Goal: Information Seeking & Learning: Find specific fact

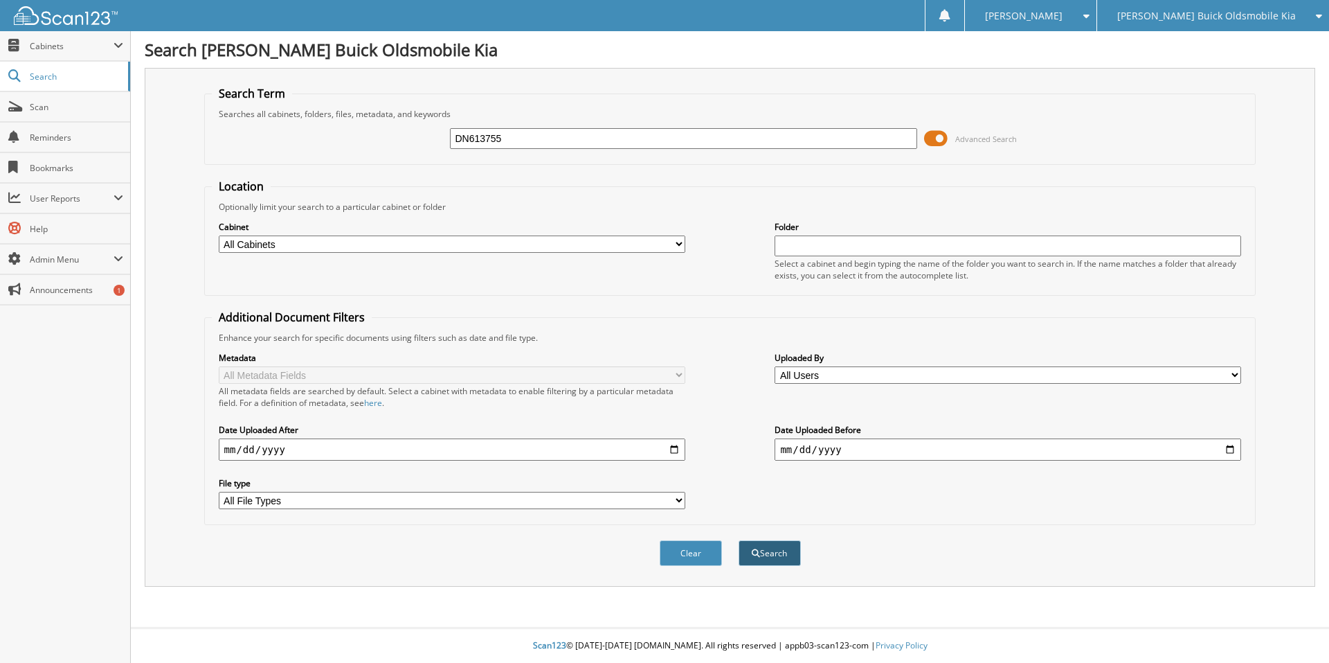
type input "DN613755"
click at [773, 546] on button "Search" at bounding box center [770, 553] width 62 height 26
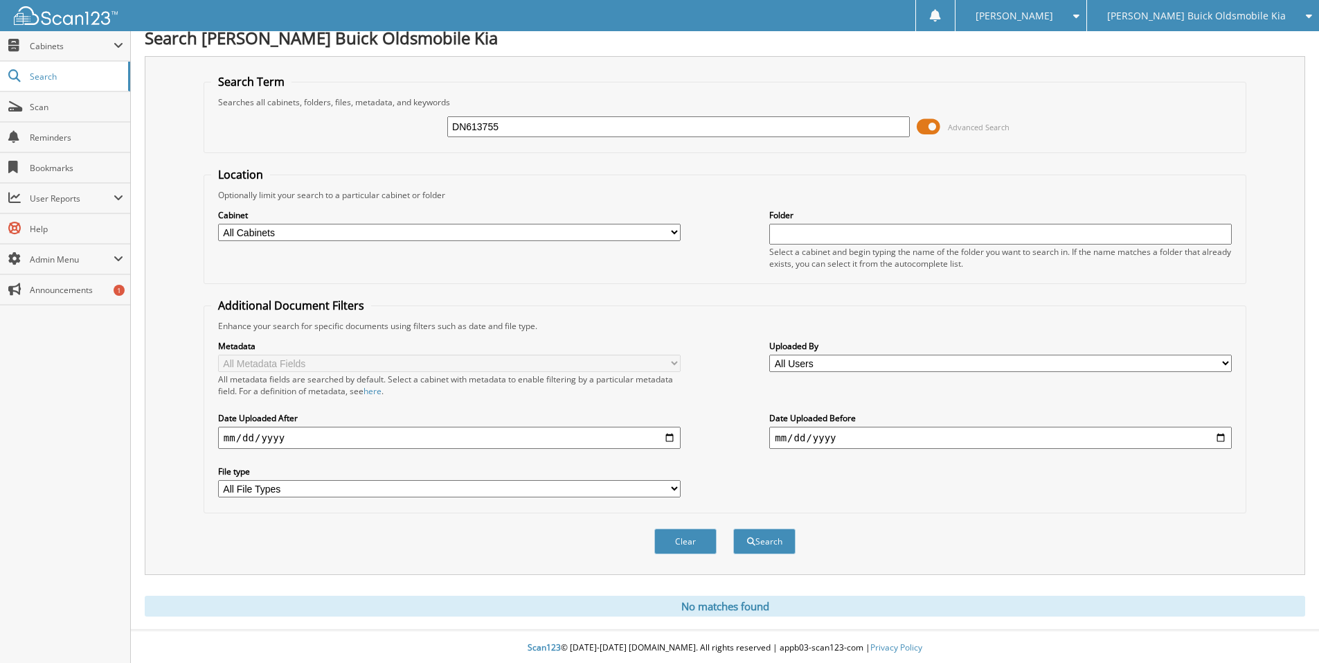
scroll to position [15, 0]
drag, startPoint x: 519, startPoint y: 125, endPoint x: 294, endPoint y: 97, distance: 227.4
click at [313, 100] on fieldset "Search Term Searches all cabinets, folders, files, metadata, and keywords DN613…" at bounding box center [725, 111] width 1043 height 79
type input "13n1125"
click at [765, 537] on button "Search" at bounding box center [764, 539] width 62 height 26
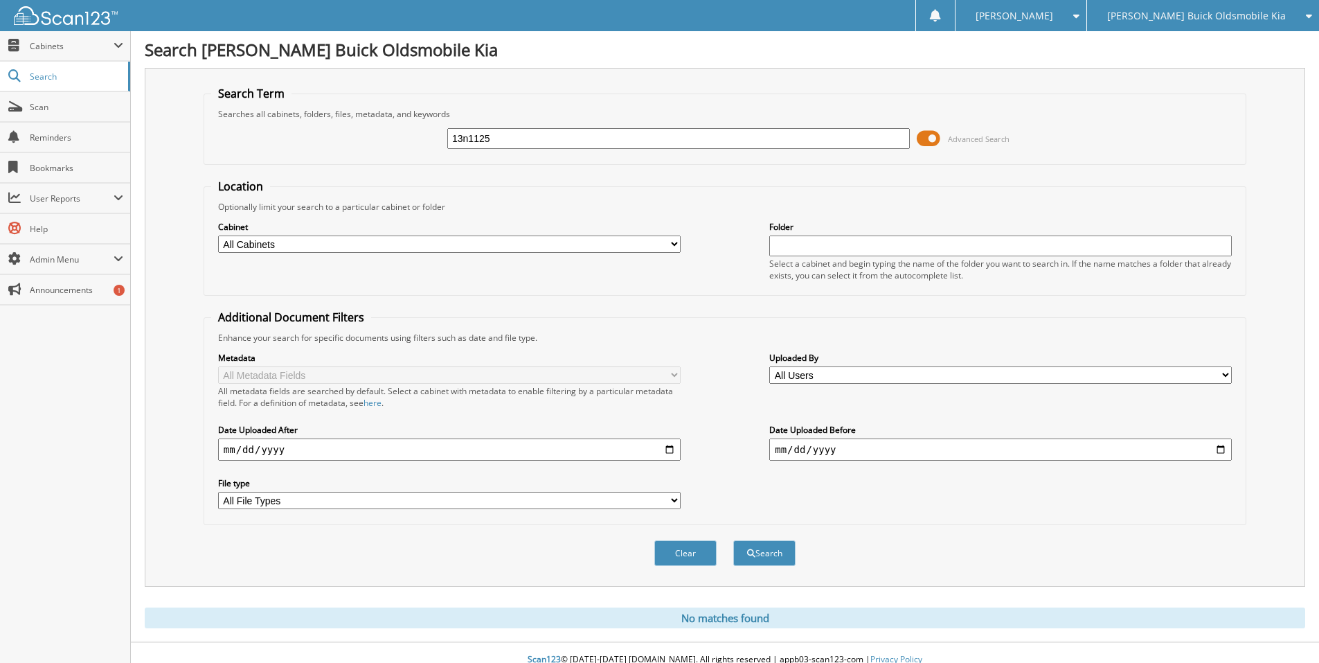
drag, startPoint x: 514, startPoint y: 136, endPoint x: 301, endPoint y: 124, distance: 213.6
click at [333, 134] on div "13n1125 Advanced Search" at bounding box center [725, 138] width 1028 height 37
paste input "5N1AA0NC3DN61375"
type input "5N1AA0NC3DN613755"
click at [733, 540] on button "Search" at bounding box center [764, 553] width 62 height 26
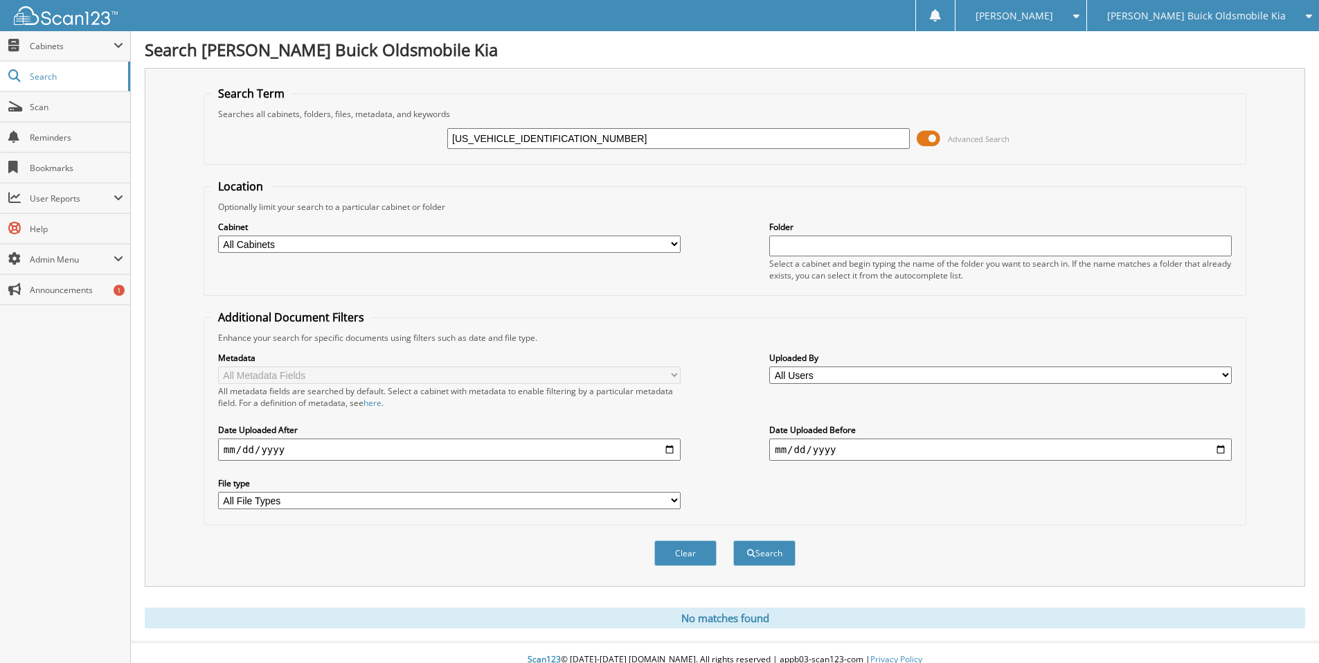
drag, startPoint x: 561, startPoint y: 138, endPoint x: 367, endPoint y: 138, distance: 193.9
click at [367, 138] on div "5N1AA0NC3DN613755 Advanced Search" at bounding box center [725, 138] width 1028 height 37
type input "1685640"
click at [767, 553] on button "Search" at bounding box center [764, 553] width 62 height 26
click at [55, 47] on span "Cabinets" at bounding box center [72, 46] width 84 height 12
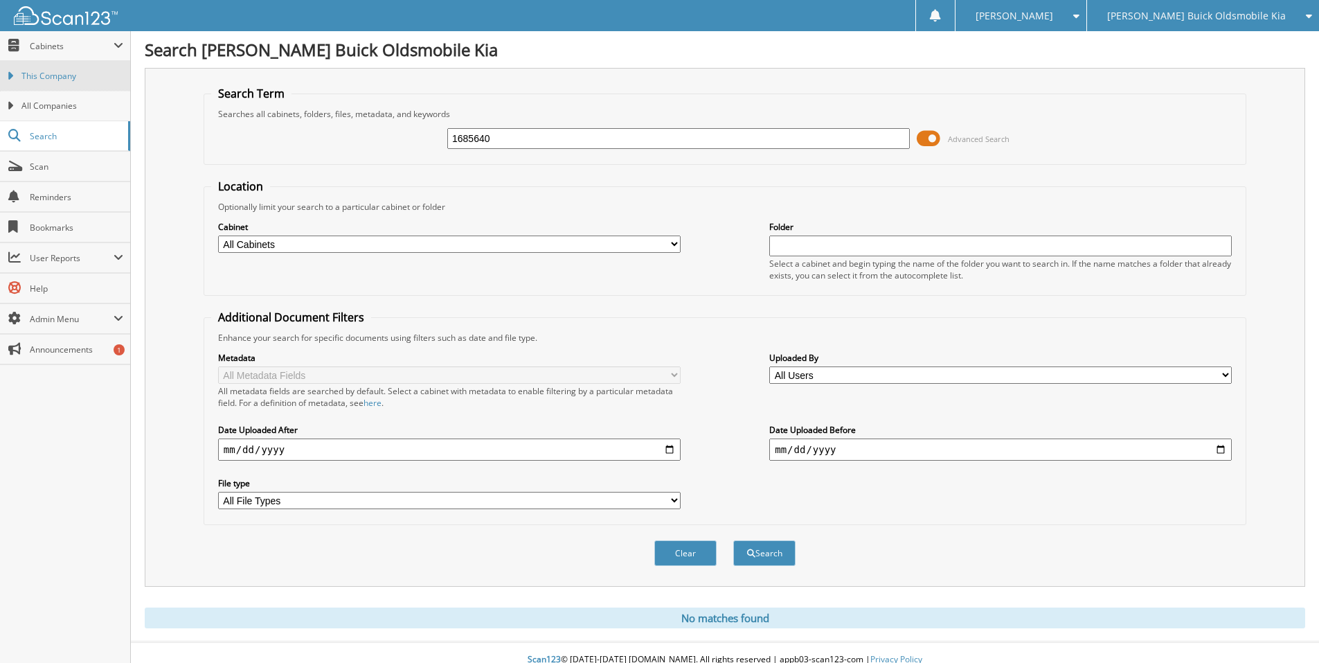
click at [67, 71] on span "This Company" at bounding box center [72, 76] width 102 height 12
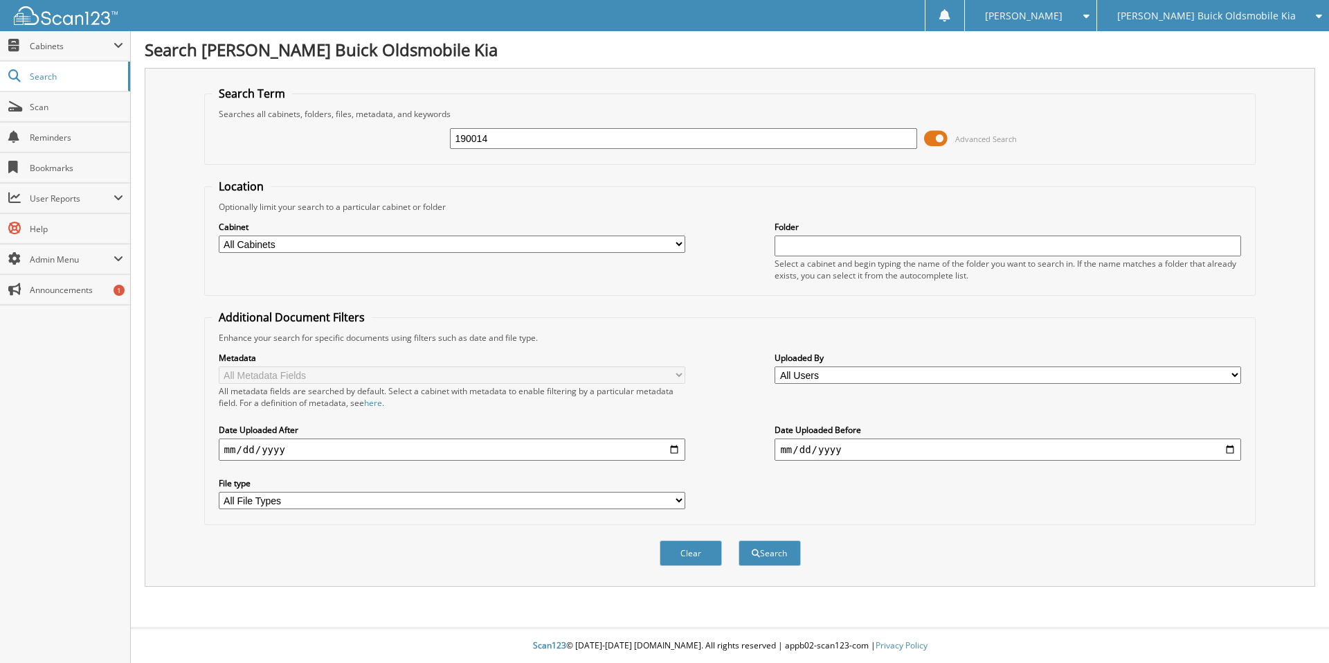
type input "190014"
click at [739, 540] on button "Search" at bounding box center [770, 553] width 62 height 26
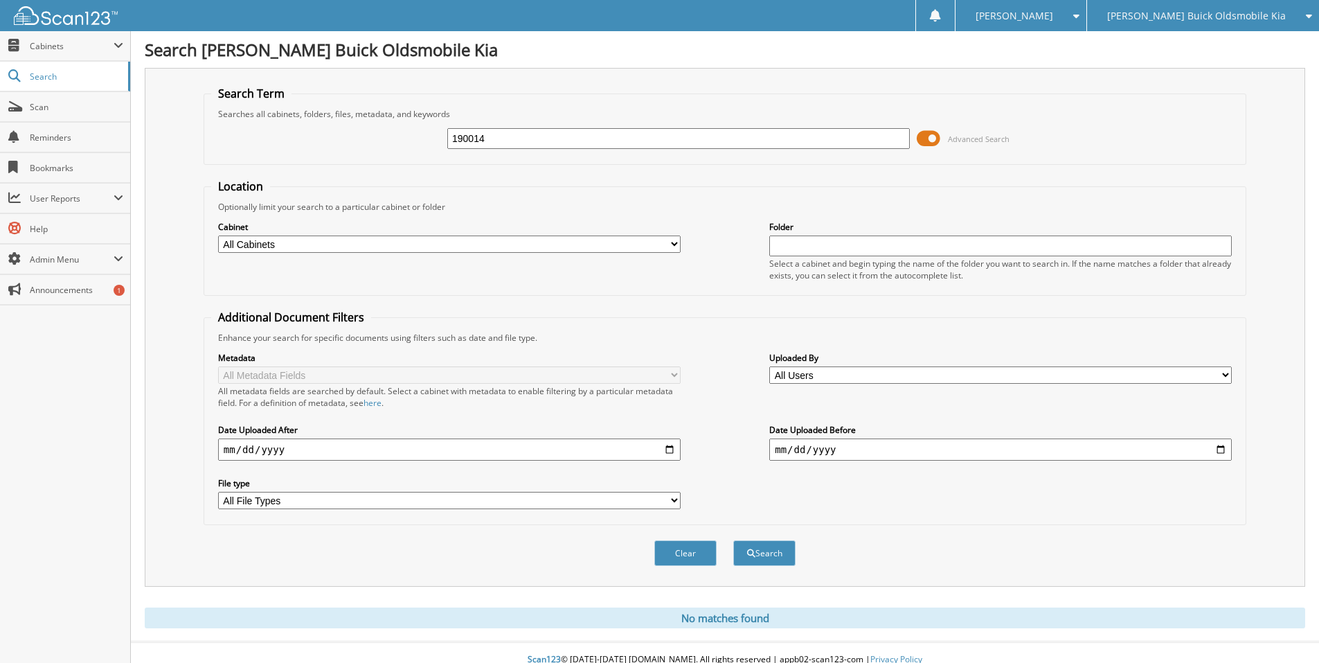
click at [1300, 15] on div "[PERSON_NAME] Buick Oldsmobile Kia" at bounding box center [1203, 15] width 218 height 31
click at [1208, 37] on link "[PERSON_NAME] Chrysler Plymouth Inc." at bounding box center [1203, 43] width 232 height 24
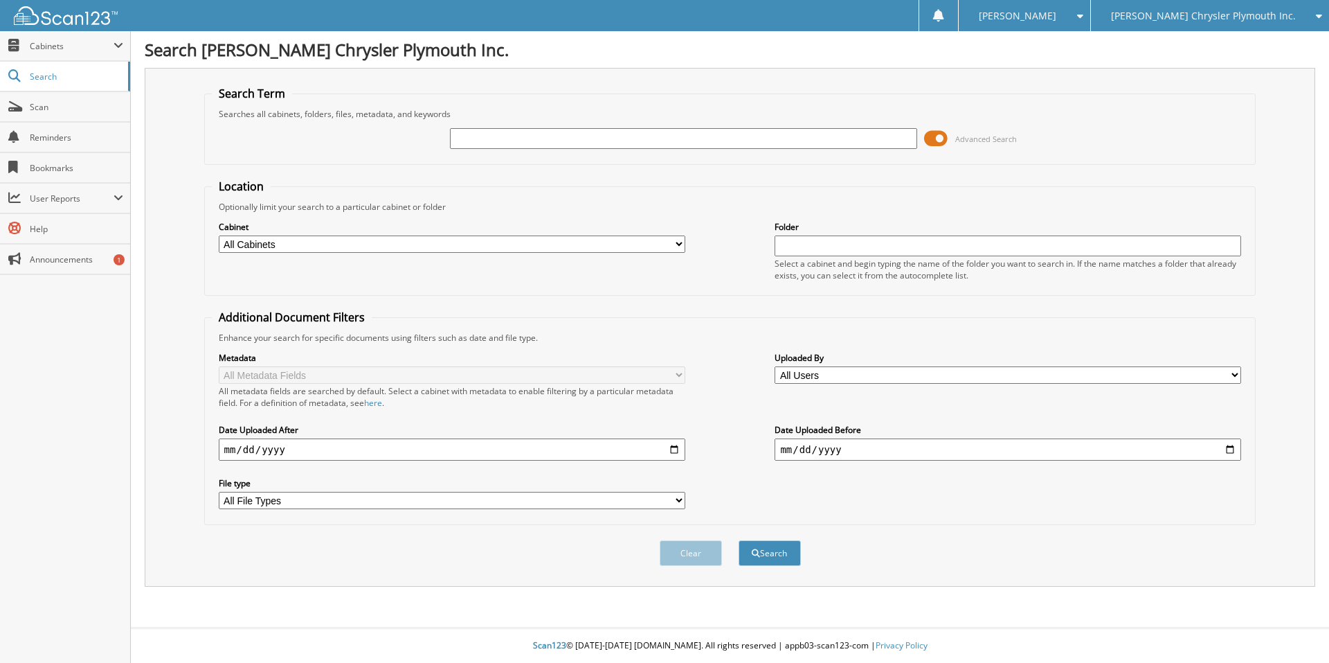
drag, startPoint x: 545, startPoint y: 134, endPoint x: 559, endPoint y: 136, distance: 14.7
click at [545, 134] on input "text" at bounding box center [683, 138] width 467 height 21
type input "13N1125"
click at [739, 540] on button "Search" at bounding box center [770, 553] width 62 height 26
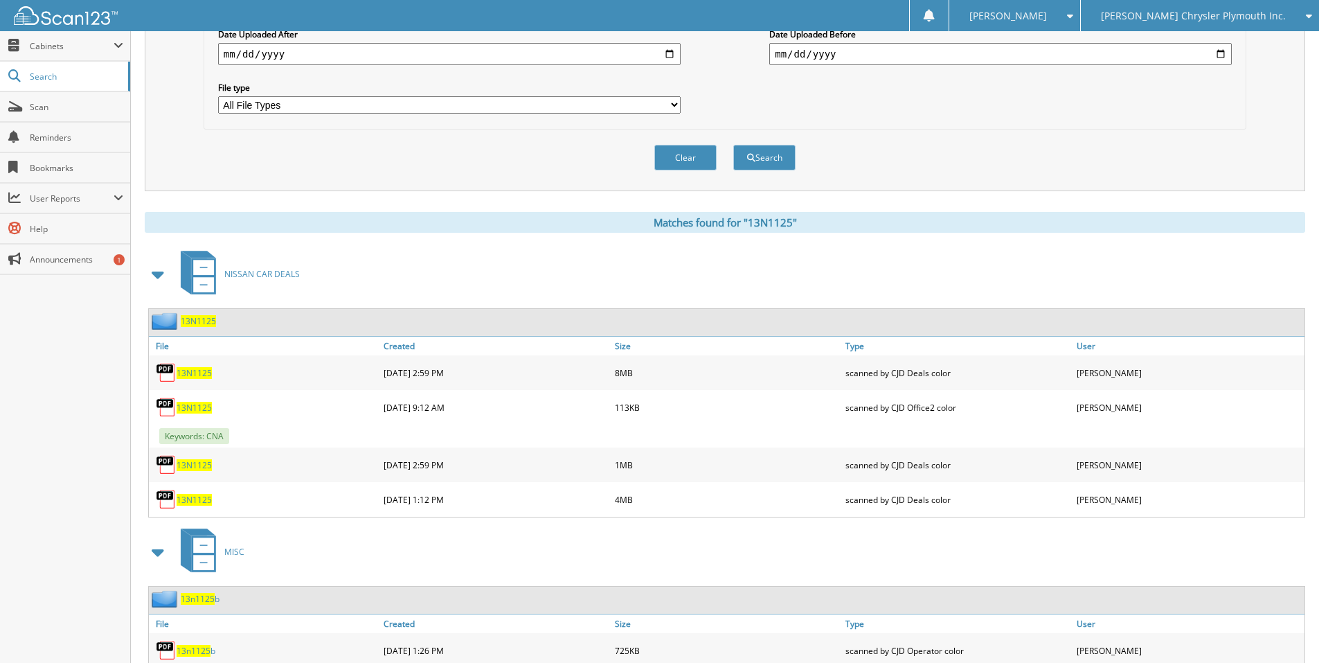
scroll to position [415, 0]
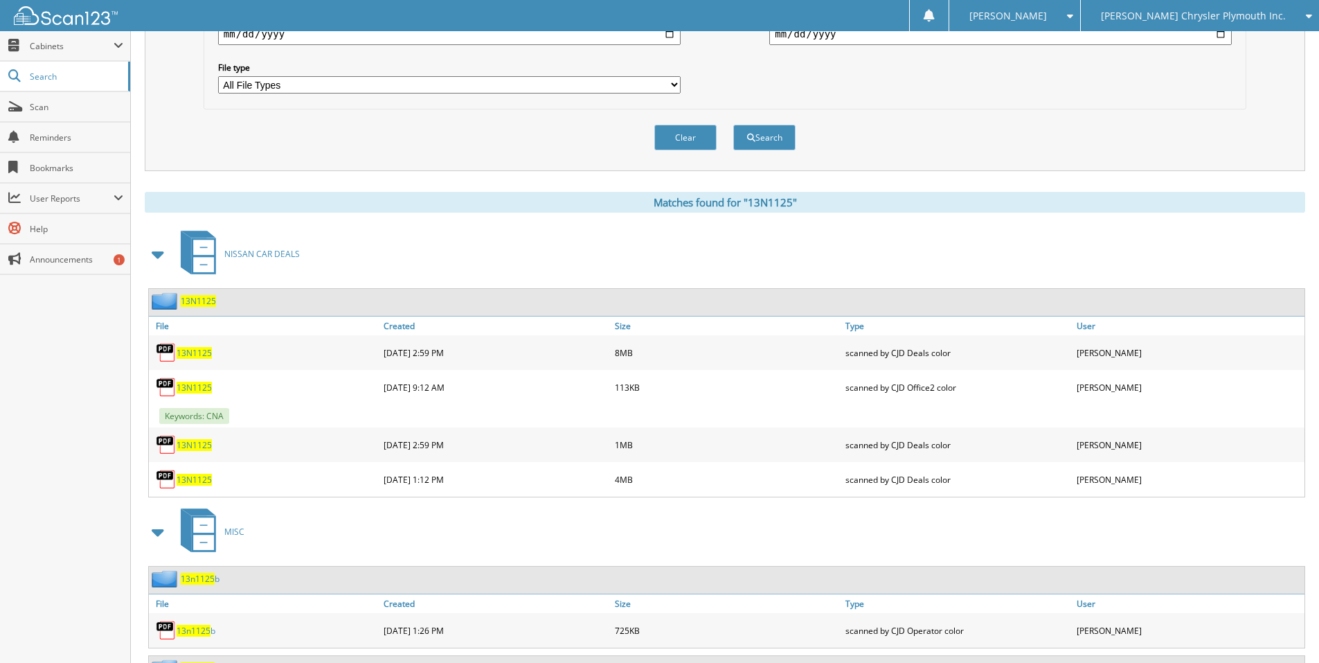
click at [189, 354] on span "13N1125" at bounding box center [194, 353] width 35 height 12
